Goal: Information Seeking & Learning: Learn about a topic

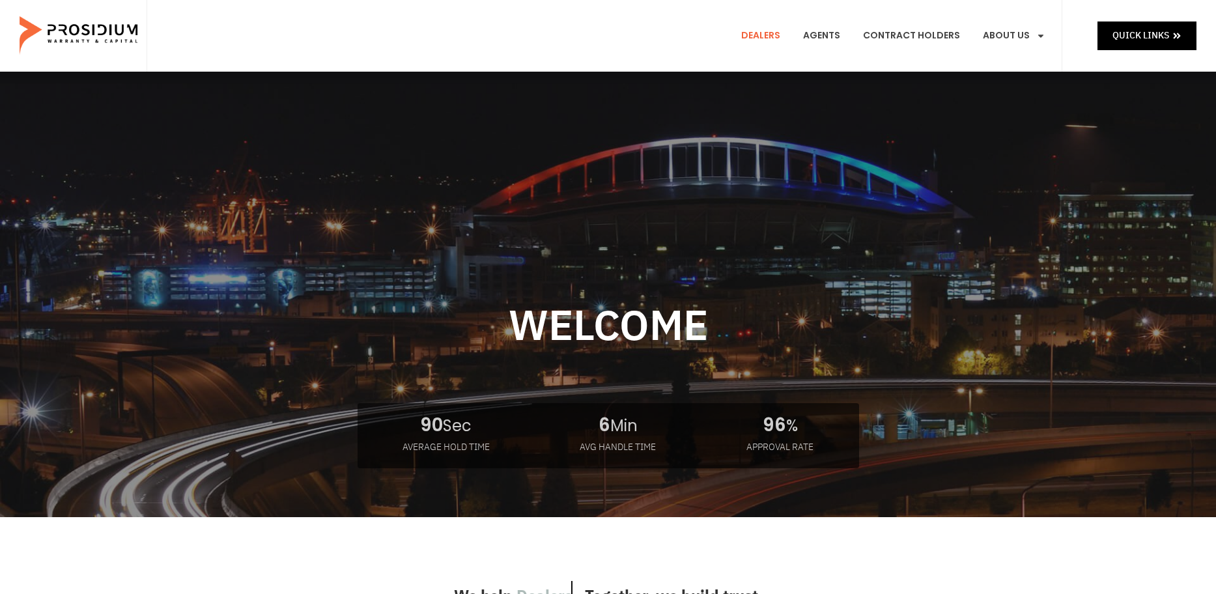
click at [780, 35] on link "Dealers" at bounding box center [760, 36] width 59 height 48
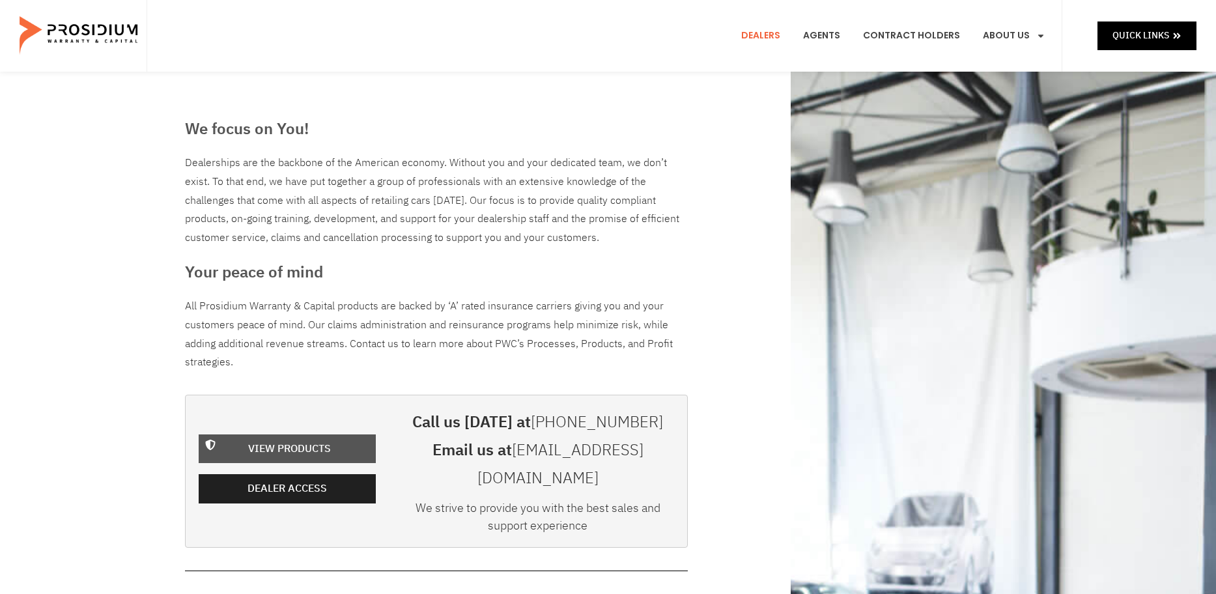
click at [281, 440] on span "View Products" at bounding box center [289, 449] width 83 height 19
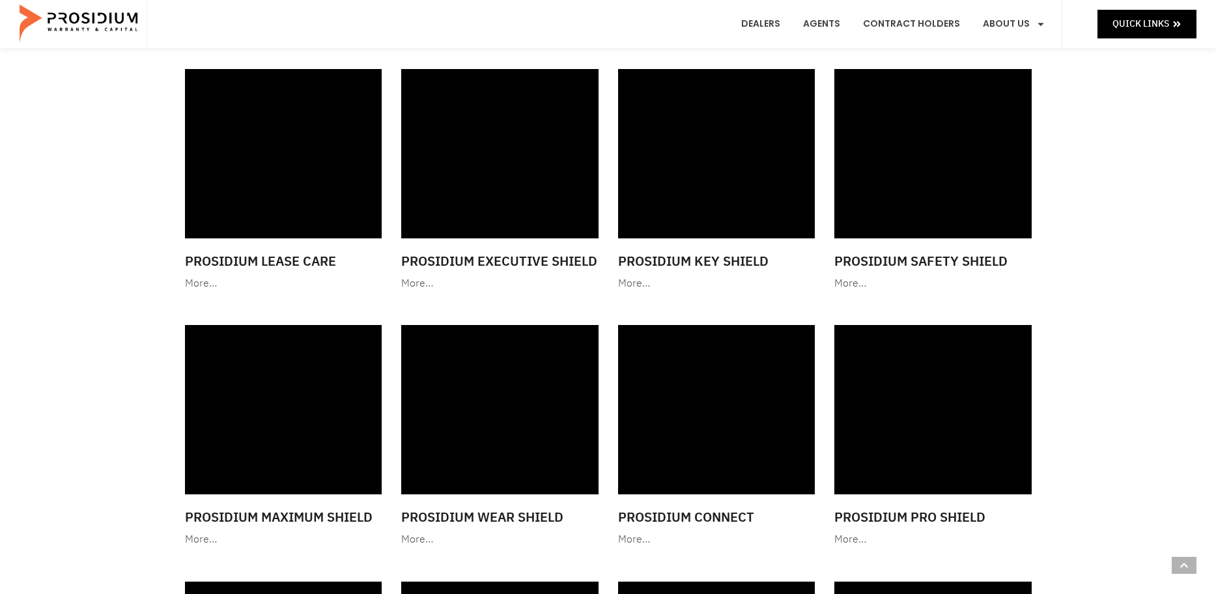
scroll to position [847, 0]
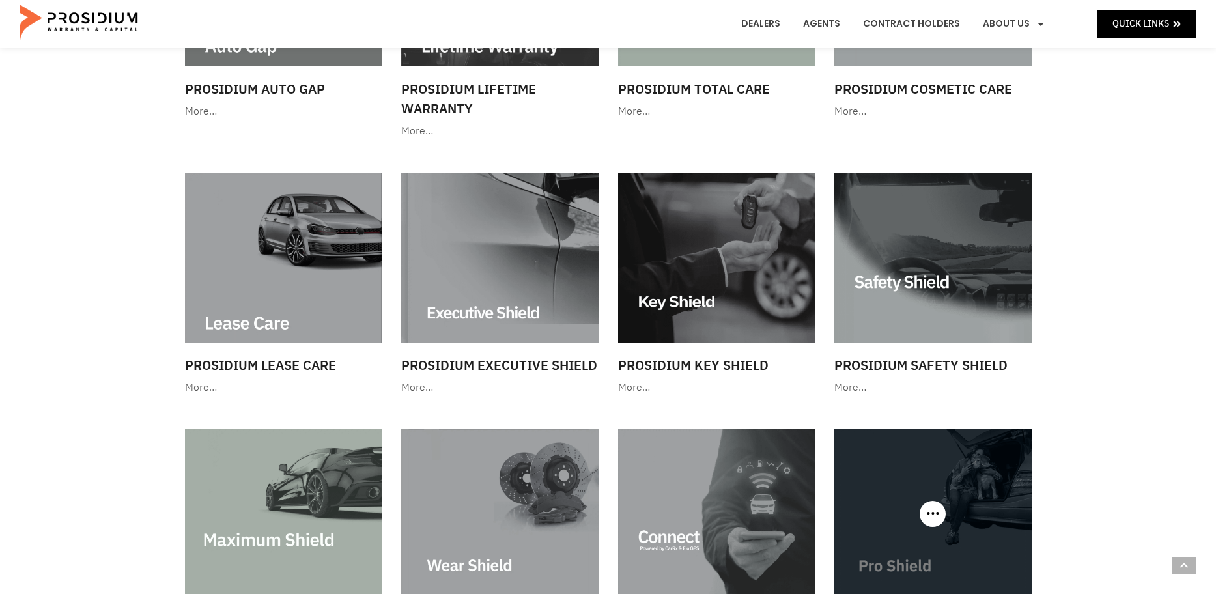
click at [949, 464] on img at bounding box center [932, 513] width 197 height 169
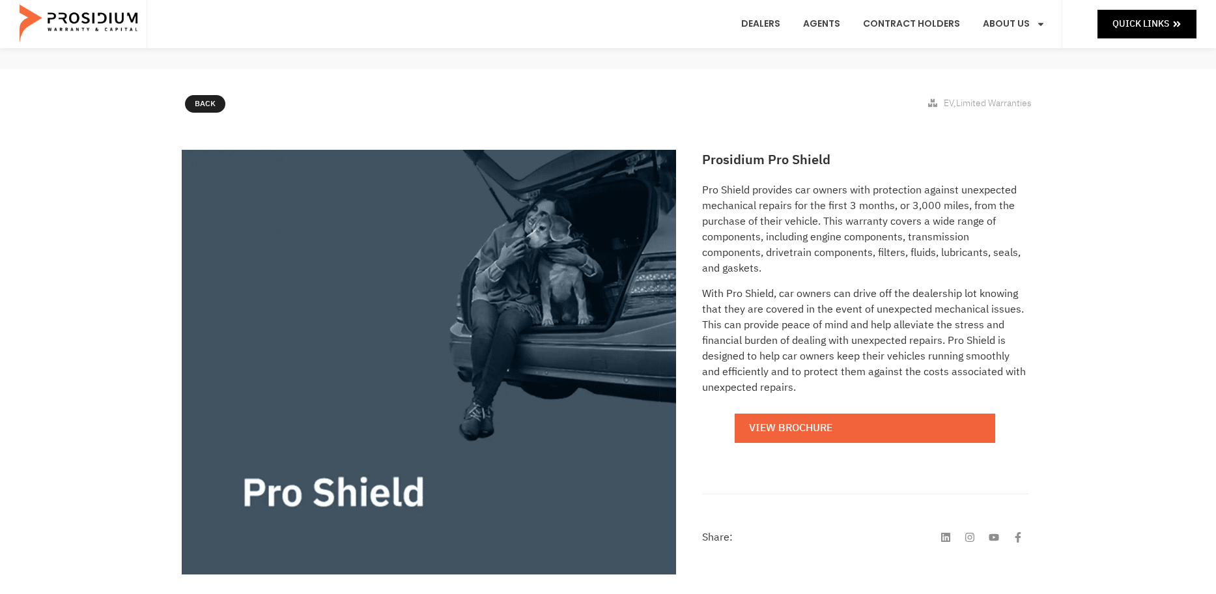
scroll to position [130, 0]
